Goal: Check status

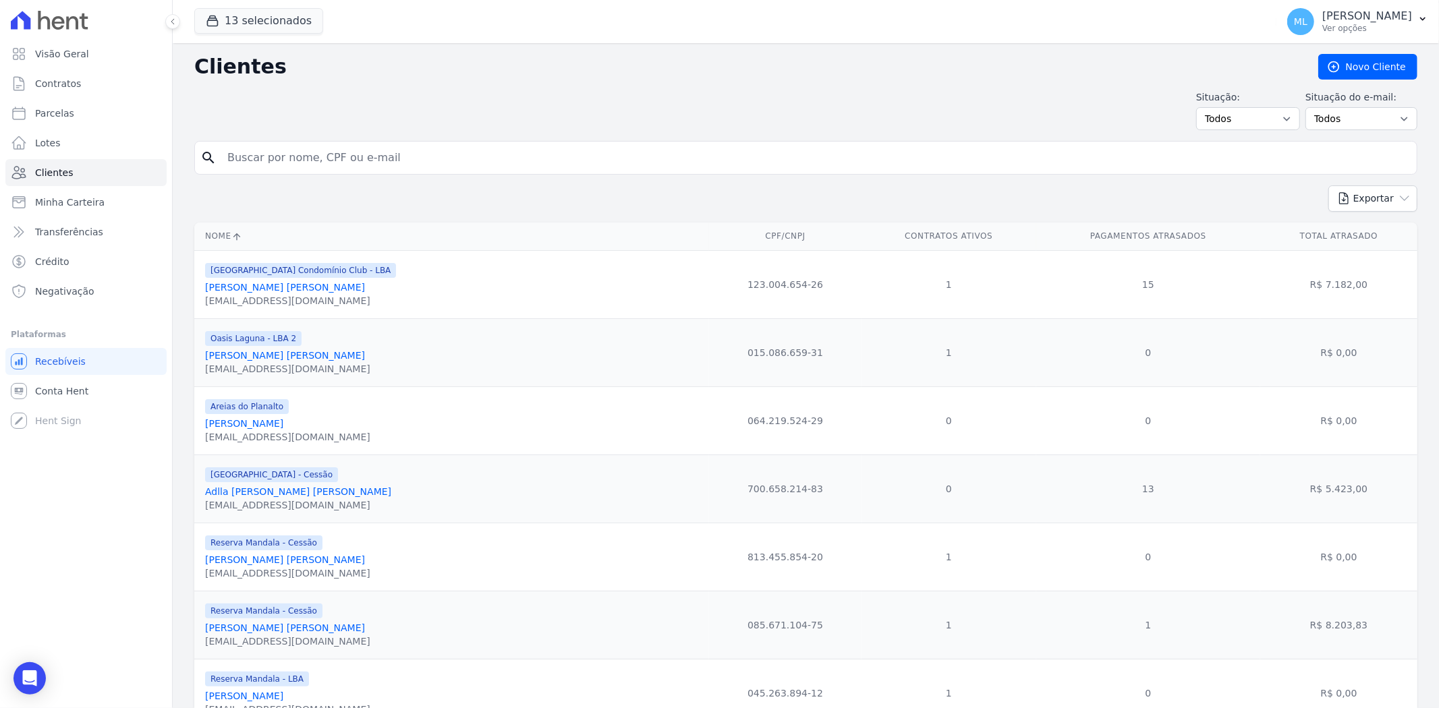
click at [324, 152] on input "search" at bounding box center [815, 157] width 1192 height 27
type input "cleriston"
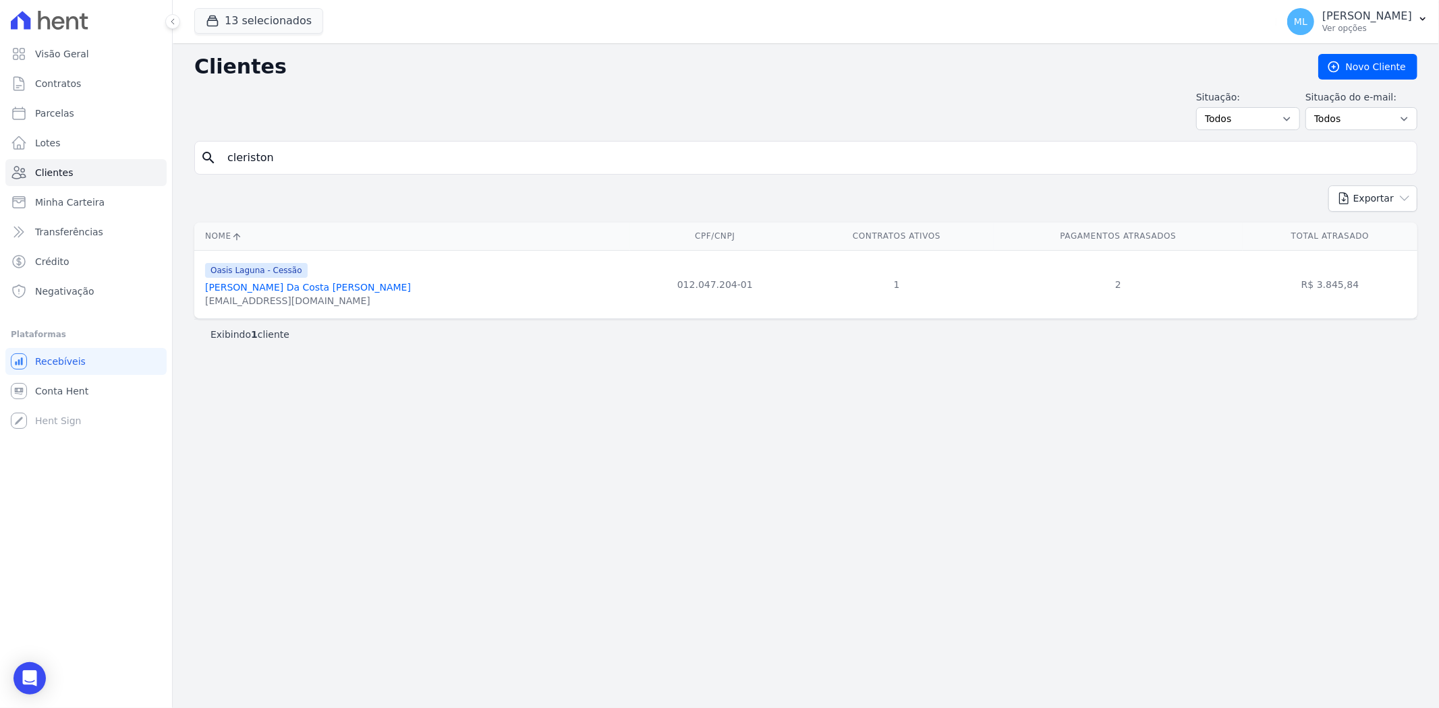
click at [310, 287] on link "[PERSON_NAME] Da Costa [PERSON_NAME]" at bounding box center [308, 287] width 206 height 11
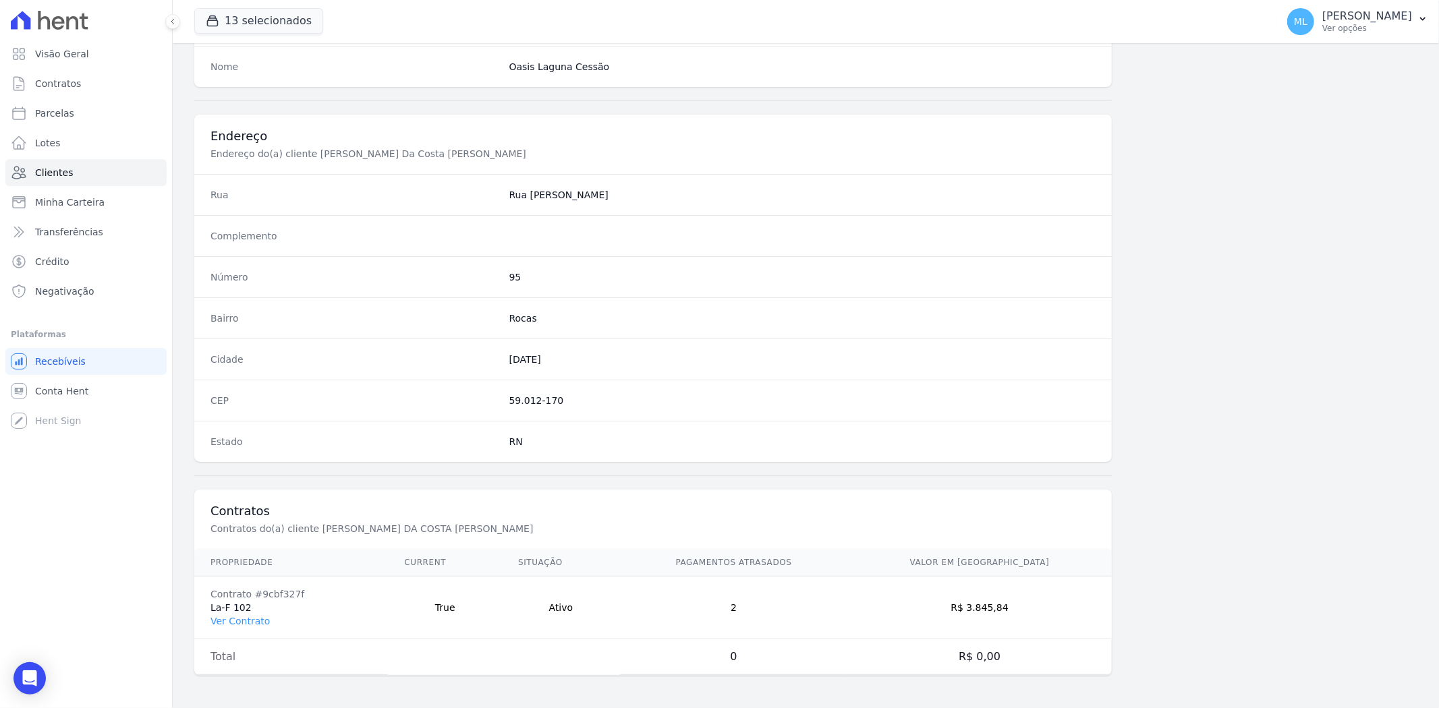
scroll to position [556, 0]
click at [256, 618] on link "Ver Contrato" at bounding box center [239, 621] width 59 height 11
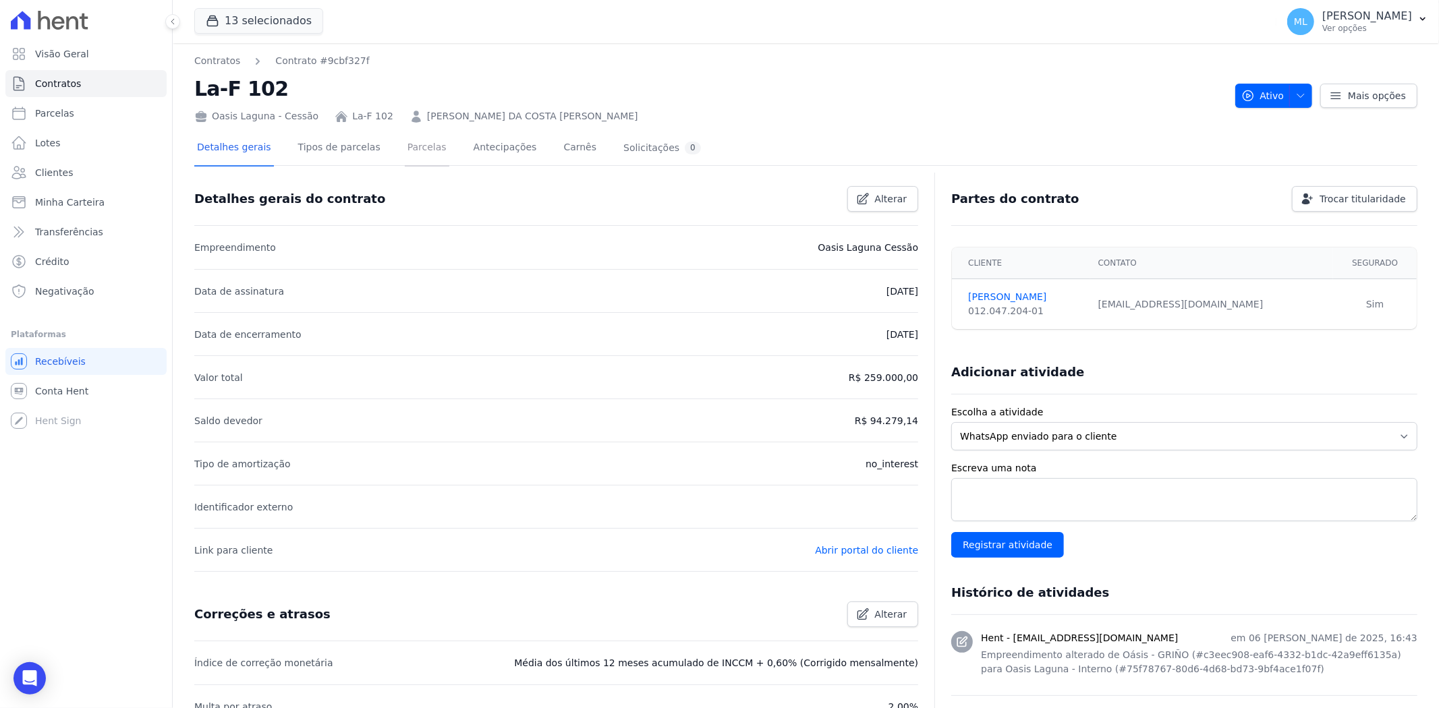
click at [405, 158] on link "Parcelas" at bounding box center [427, 149] width 45 height 36
